Goal: Check status

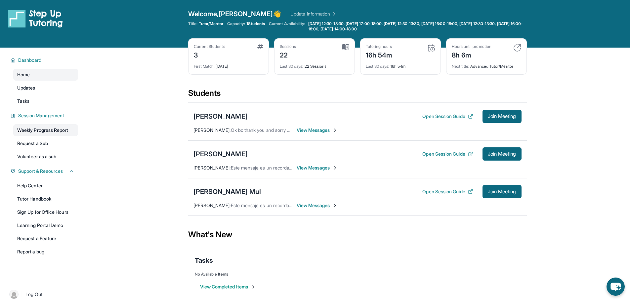
click at [43, 130] on link "Weekly Progress Report" at bounding box center [45, 130] width 65 height 12
